Goal: Information Seeking & Learning: Learn about a topic

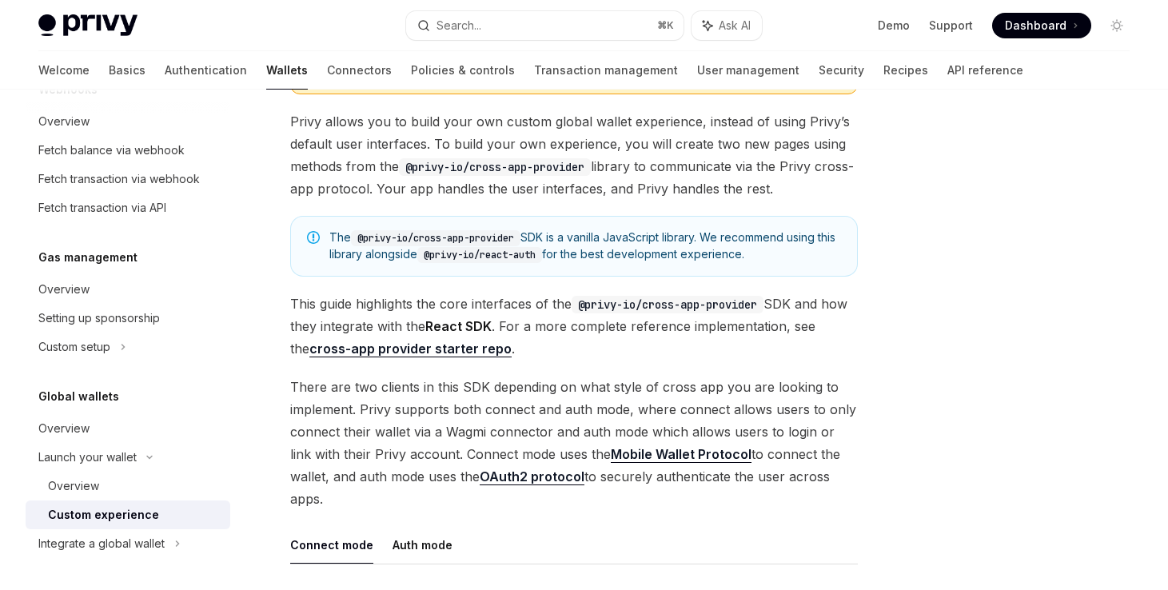
scroll to position [172, 0]
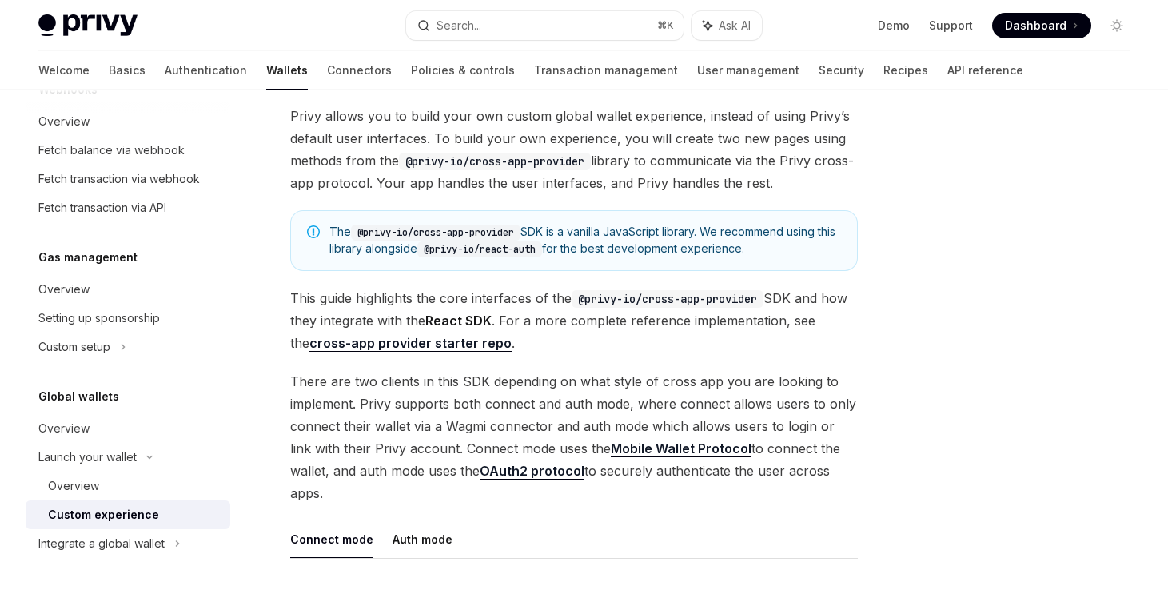
click at [364, 341] on strong "cross-app provider starter repo" at bounding box center [410, 343] width 202 height 16
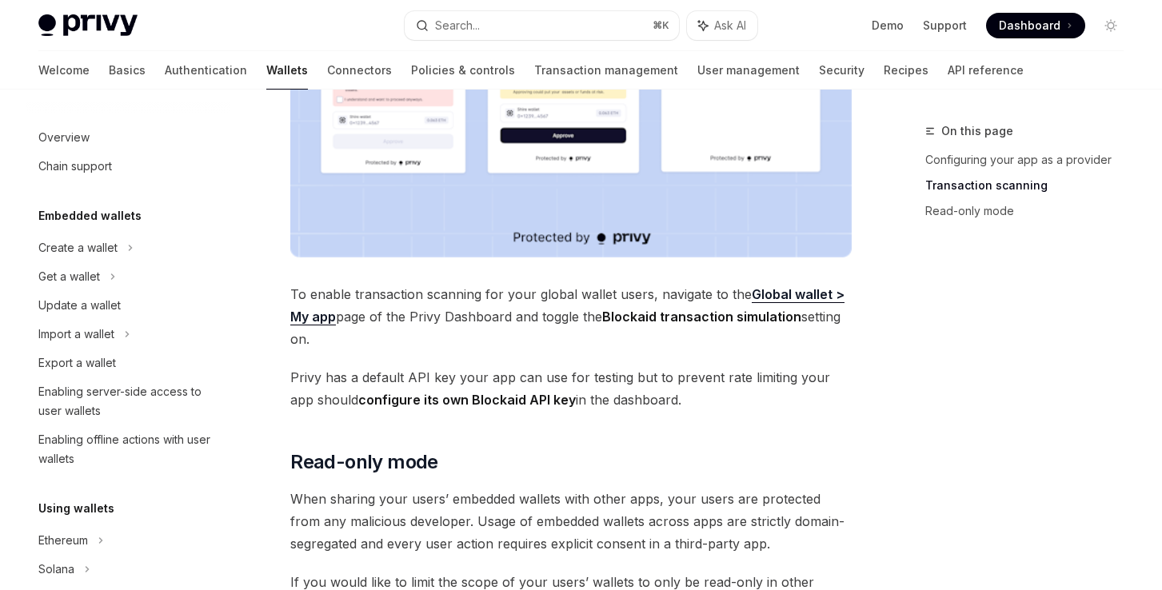
scroll to position [727, 0]
